Goal: Transaction & Acquisition: Purchase product/service

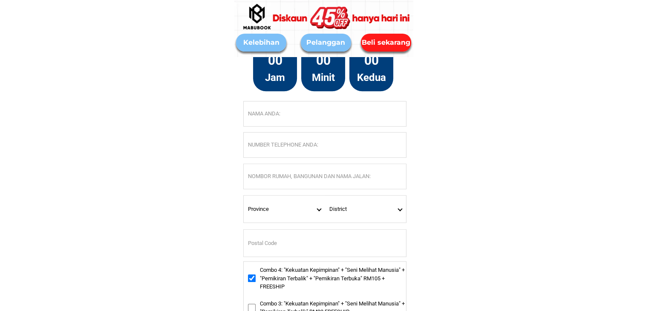
scroll to position [4016, 0]
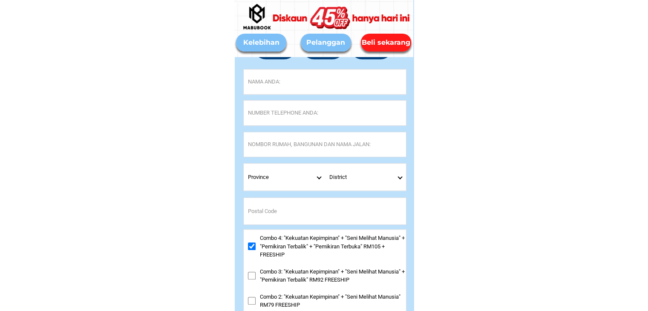
click at [400, 178] on select "District" at bounding box center [365, 177] width 81 height 27
click at [400, 177] on select "District" at bounding box center [365, 177] width 81 height 27
click at [318, 174] on select "Province [GEOGRAPHIC_DATA] [GEOGRAPHIC_DATA] [GEOGRAPHIC_DATA] [GEOGRAPHIC_DATA…" at bounding box center [284, 177] width 81 height 27
click at [255, 175] on select "Province [GEOGRAPHIC_DATA] [GEOGRAPHIC_DATA] [GEOGRAPHIC_DATA] [GEOGRAPHIC_DATA…" at bounding box center [284, 177] width 81 height 27
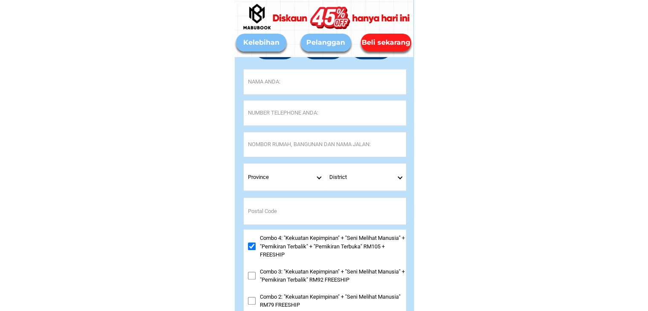
drag, startPoint x: 255, startPoint y: 175, endPoint x: 264, endPoint y: 173, distance: 9.1
click at [255, 175] on select "Province [GEOGRAPHIC_DATA] [GEOGRAPHIC_DATA] [GEOGRAPHIC_DATA] [GEOGRAPHIC_DATA…" at bounding box center [284, 177] width 81 height 27
drag, startPoint x: 415, startPoint y: 171, endPoint x: 409, endPoint y: 181, distance: 11.6
click at [396, 176] on select "District" at bounding box center [365, 177] width 81 height 27
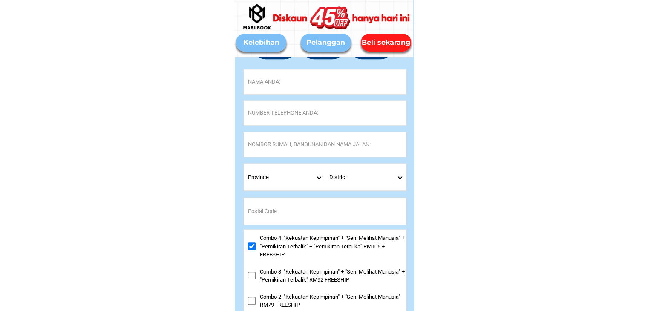
click at [396, 175] on select "District" at bounding box center [365, 177] width 81 height 27
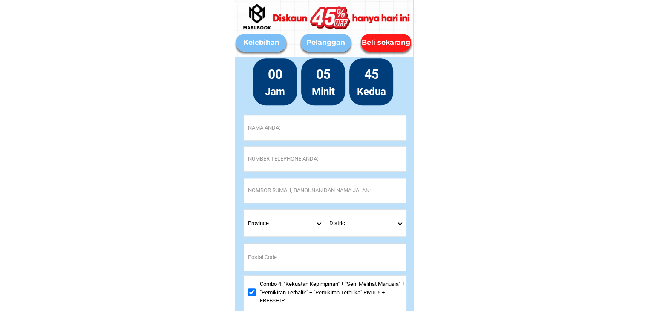
scroll to position [3973, 0]
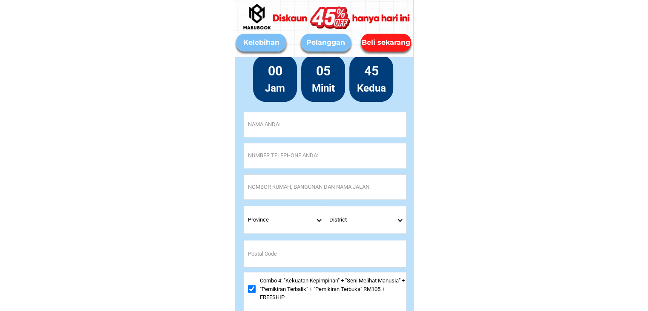
click at [393, 214] on select "District" at bounding box center [365, 219] width 81 height 27
click at [396, 215] on select "District" at bounding box center [365, 219] width 81 height 27
click at [396, 223] on select "District" at bounding box center [365, 219] width 81 height 27
click at [395, 223] on select "District" at bounding box center [365, 219] width 81 height 27
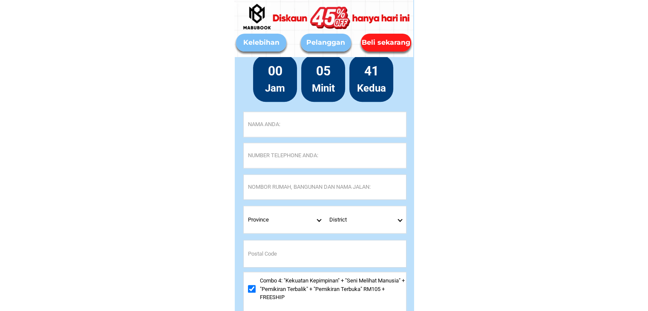
click at [395, 224] on select "District" at bounding box center [365, 219] width 81 height 27
click at [394, 223] on select "District" at bounding box center [365, 219] width 81 height 27
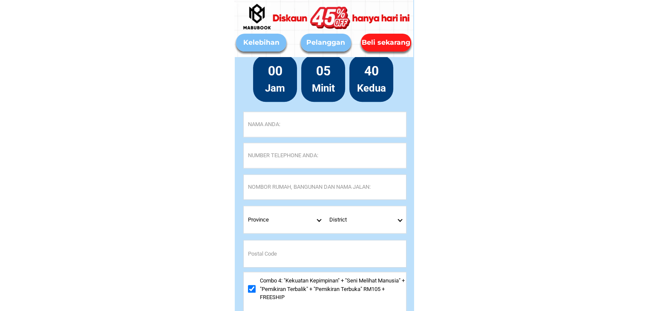
click at [394, 223] on select "District" at bounding box center [365, 219] width 81 height 27
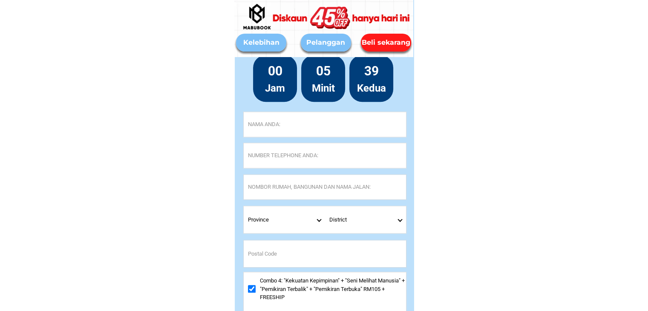
click at [393, 223] on select "District" at bounding box center [365, 219] width 81 height 27
click at [393, 224] on select "District" at bounding box center [365, 219] width 81 height 27
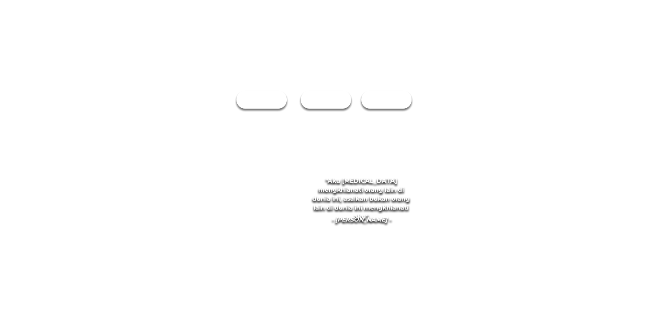
checkbox input "true"
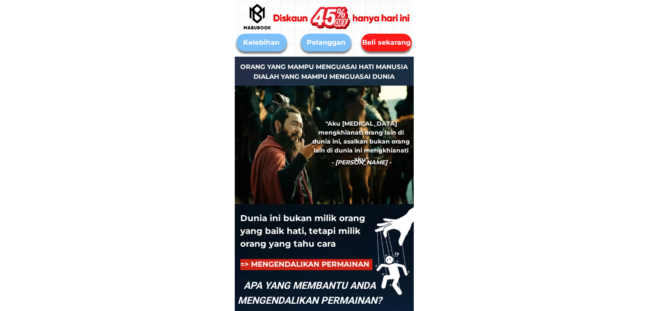
click at [396, 35] on div at bounding box center [344, 17] width 165 height 93
click at [396, 44] on div "Beli sekarang" at bounding box center [386, 42] width 54 height 11
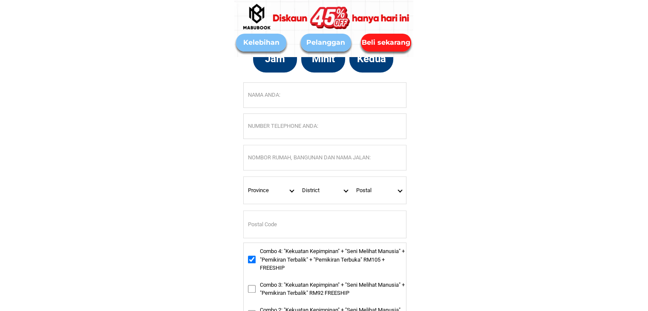
scroll to position [4016, 0]
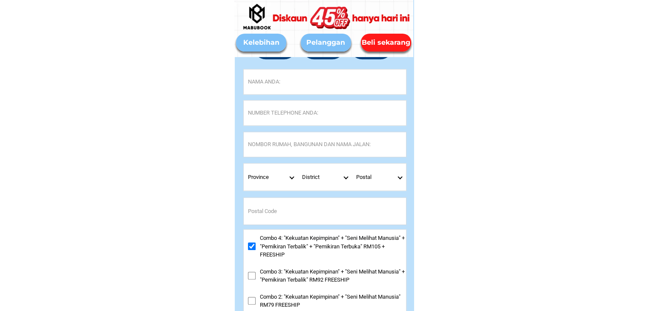
click at [394, 178] on select "Postal" at bounding box center [379, 177] width 54 height 27
click at [349, 176] on select "District" at bounding box center [325, 177] width 54 height 27
click at [349, 177] on select "District" at bounding box center [325, 177] width 54 height 27
click at [289, 179] on select "Province [GEOGRAPHIC_DATA] [GEOGRAPHIC_DATA] [GEOGRAPHIC_DATA] [GEOGRAPHIC_DATA…" at bounding box center [271, 177] width 54 height 27
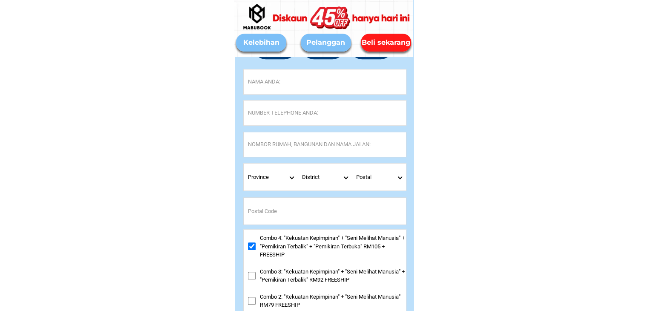
select select "60_R4521286"
click at [244, 164] on select "Province [GEOGRAPHIC_DATA] [GEOGRAPHIC_DATA] [GEOGRAPHIC_DATA] [GEOGRAPHIC_DATA…" at bounding box center [271, 177] width 54 height 27
click at [347, 177] on select "District Labuan" at bounding box center [325, 177] width 54 height 27
select select "60_R80017345"
click at [298, 164] on select "District Labuan" at bounding box center [325, 177] width 54 height 27
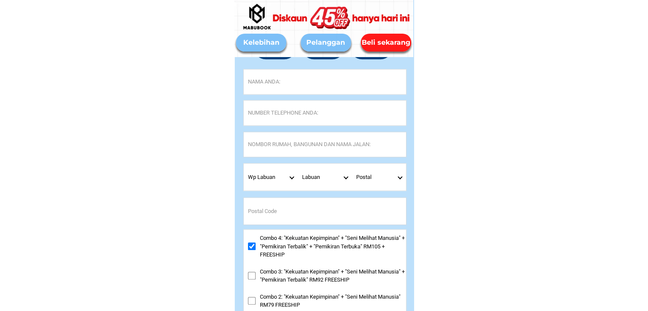
click at [400, 175] on select "Postal" at bounding box center [379, 177] width 54 height 27
click at [399, 177] on select "Postal" at bounding box center [379, 177] width 54 height 27
click at [269, 180] on select "Province [GEOGRAPHIC_DATA] [GEOGRAPHIC_DATA] [GEOGRAPHIC_DATA] [GEOGRAPHIC_DATA…" at bounding box center [271, 177] width 54 height 27
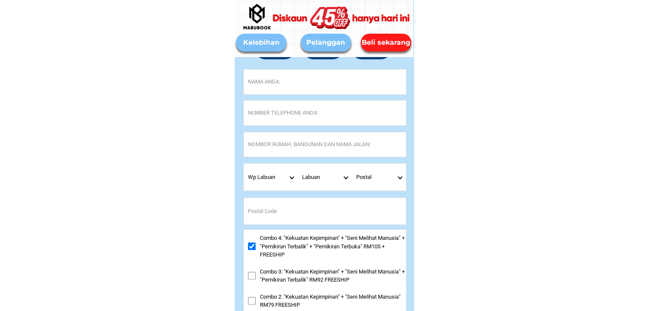
select select "60_R3879783"
click at [244, 164] on select "Province [GEOGRAPHIC_DATA] [GEOGRAPHIC_DATA] [GEOGRAPHIC_DATA] [GEOGRAPHIC_DATA…" at bounding box center [271, 177] width 54 height 27
click at [340, 177] on select "District Beaufort Beluran Beverly Bongawan Inanam Keningau Kinabatangan KKIP Ko…" at bounding box center [325, 177] width 54 height 27
select select "60_R80017336"
click at [298, 164] on select "District Beaufort Beluran Beverly Bongawan Inanam Keningau Kinabatangan KKIP Ko…" at bounding box center [325, 177] width 54 height 27
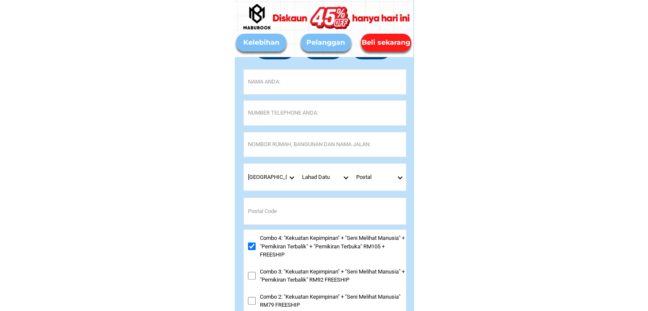
click at [398, 174] on select "Postal" at bounding box center [379, 177] width 54 height 27
click at [398, 176] on select "Postal" at bounding box center [379, 177] width 54 height 27
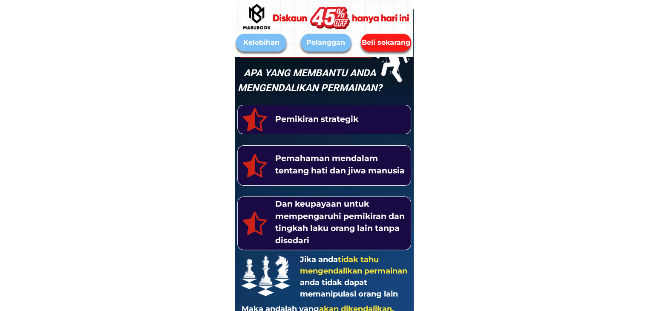
click at [399, 41] on div "Beli sekarang" at bounding box center [386, 42] width 54 height 11
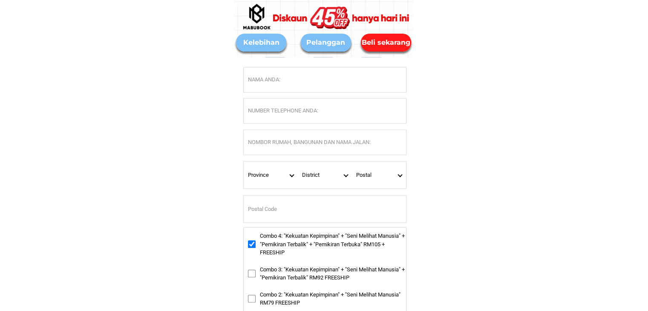
scroll to position [4018, 0]
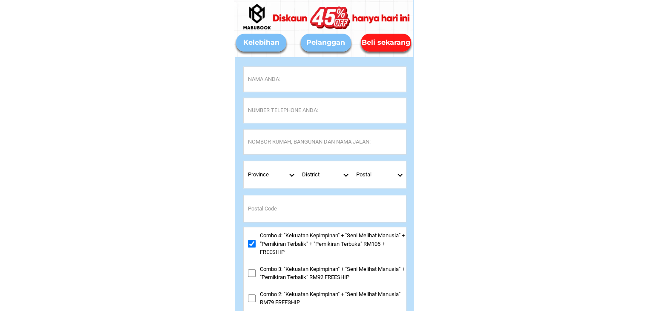
click at [400, 178] on select "Postal" at bounding box center [379, 174] width 54 height 27
click at [399, 177] on select "Postal" at bounding box center [379, 174] width 54 height 27
